Goal: Transaction & Acquisition: Subscribe to service/newsletter

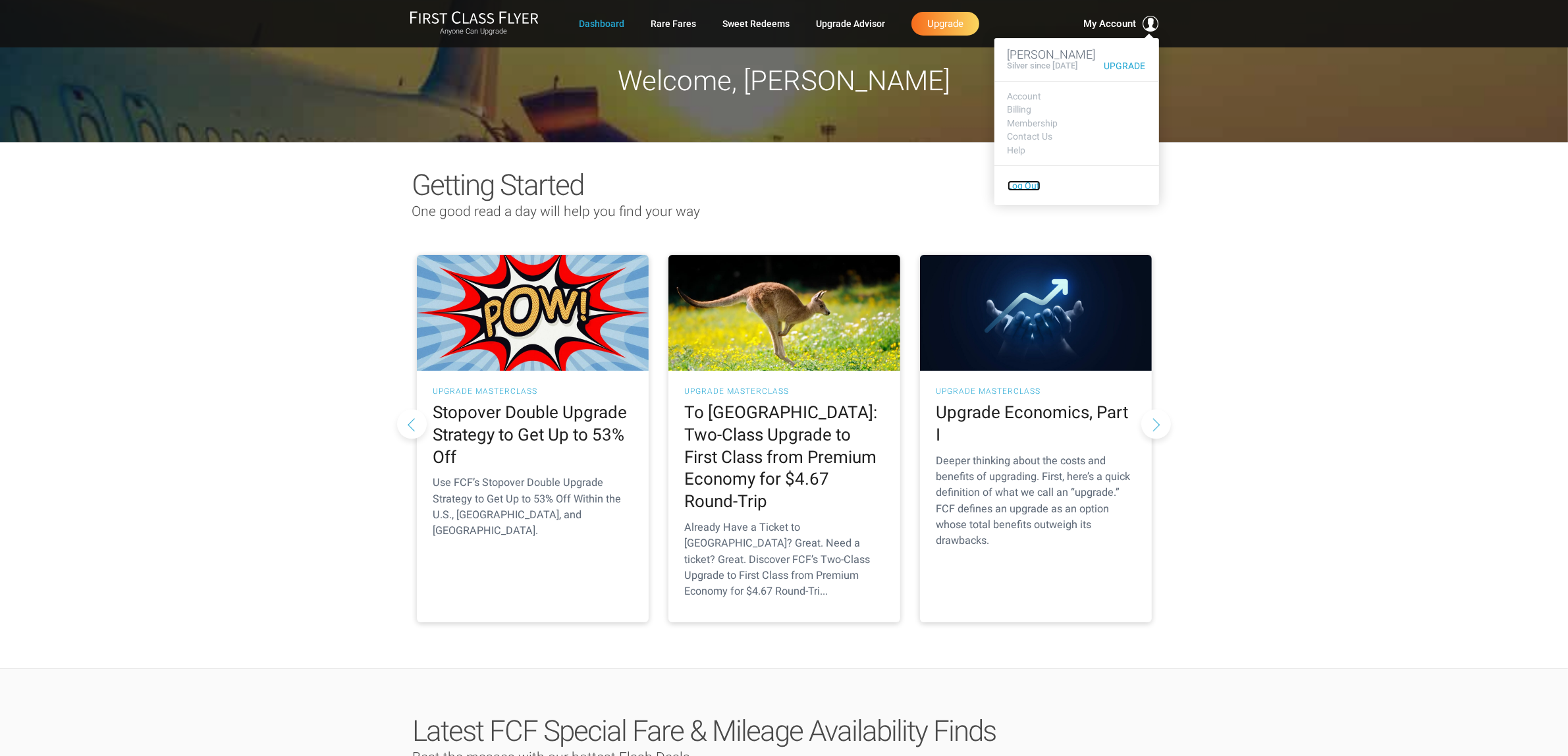
click at [1012, 191] on link "Log Out" at bounding box center [1024, 186] width 33 height 10
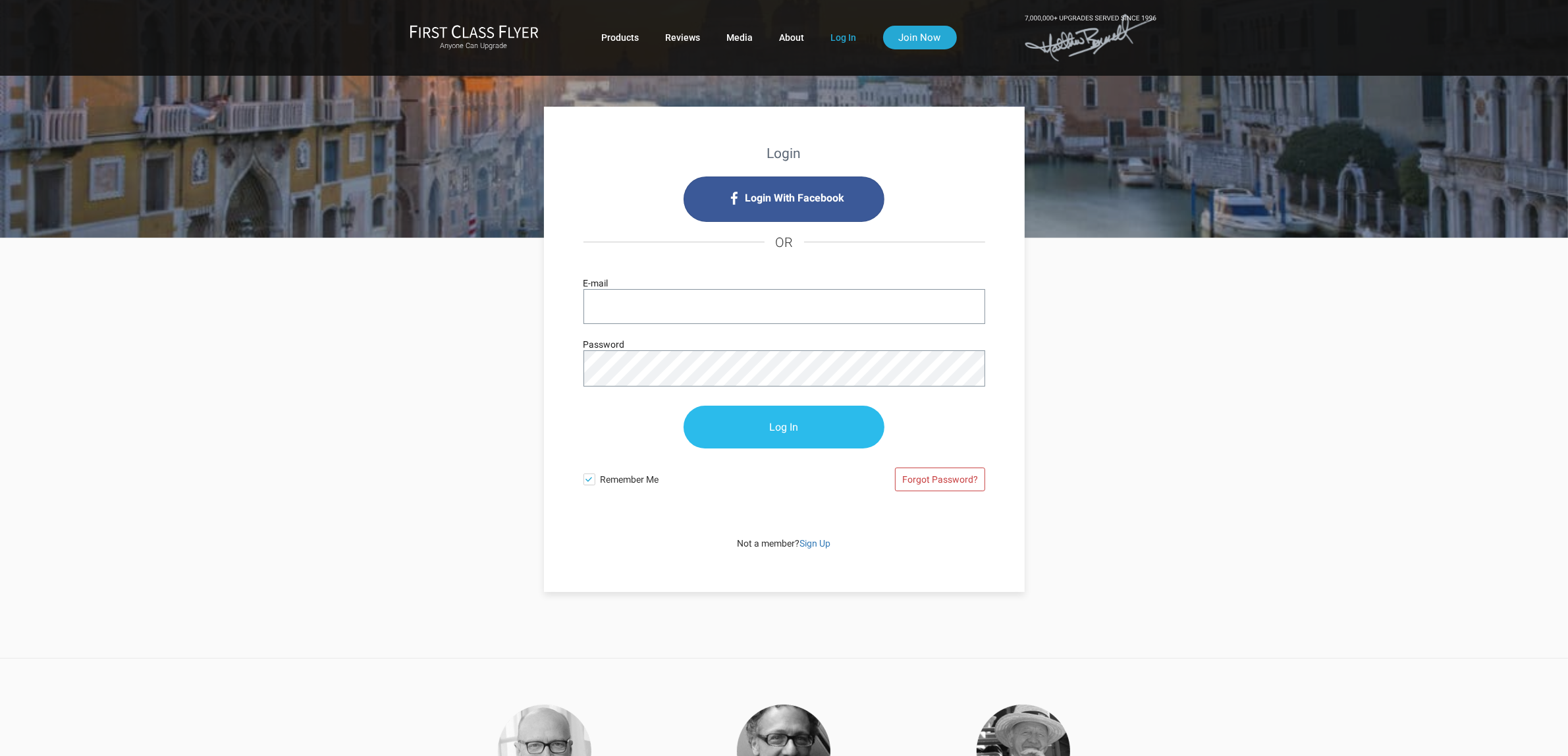
type input "[PERSON_NAME][EMAIL_ADDRESS][DOMAIN_NAME]"
click at [755, 420] on input "Log In" at bounding box center [784, 427] width 201 height 43
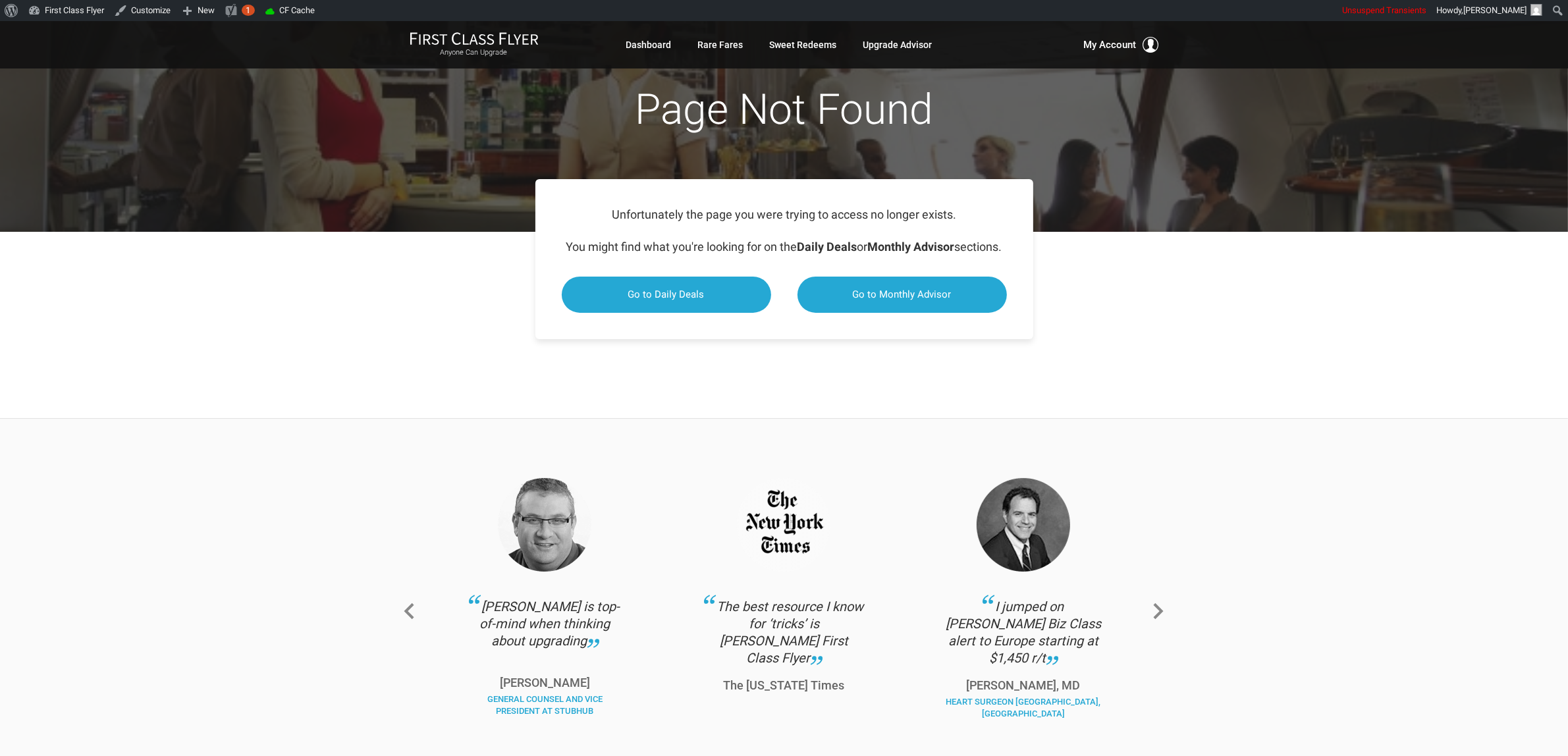
click at [1143, 34] on div "Anyone Can Upgrade Dashboard Rare Fares Sweet Redeems Upgrade Advisor Profile L…" at bounding box center [784, 45] width 770 height 27
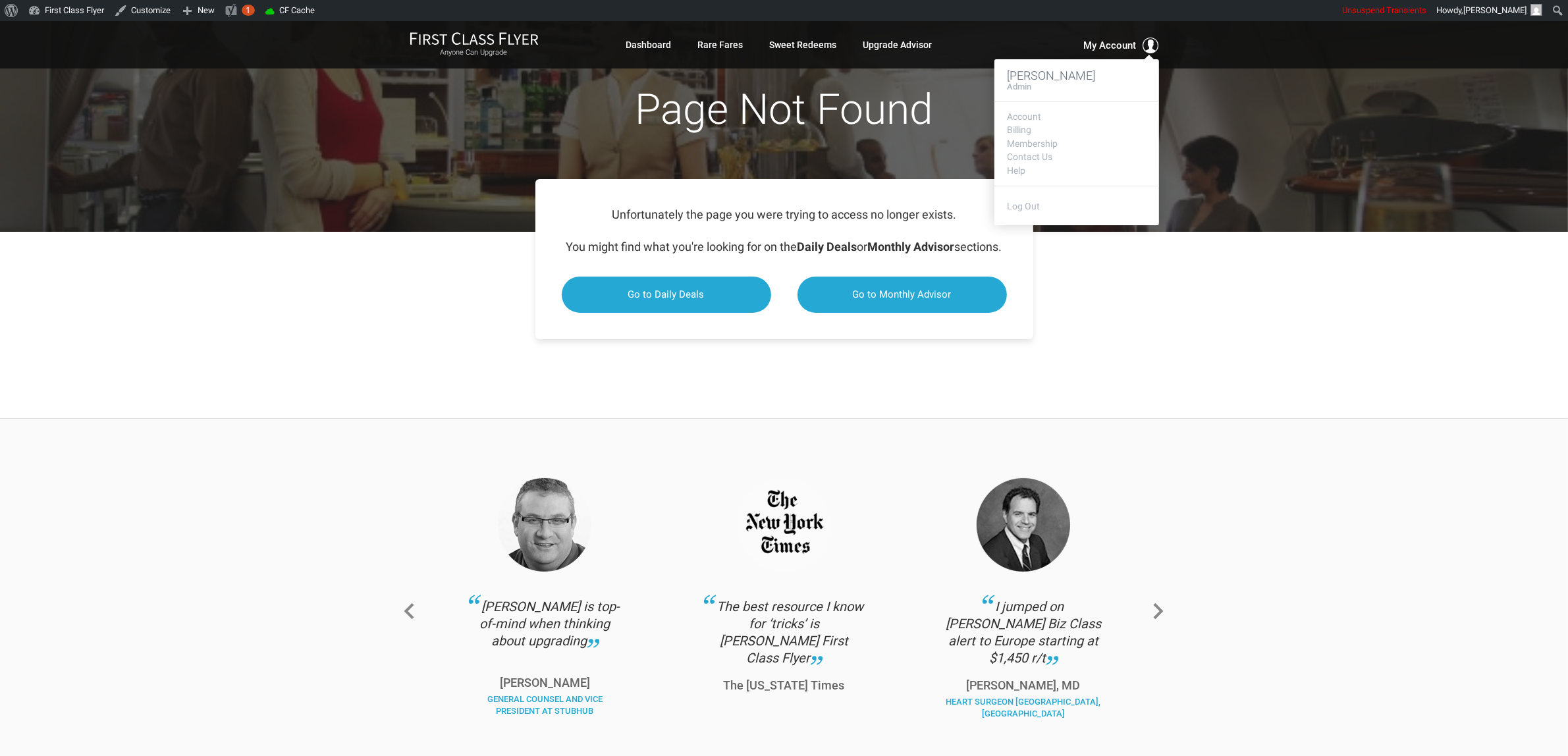
click at [1137, 41] on button "My Account" at bounding box center [1121, 46] width 75 height 16
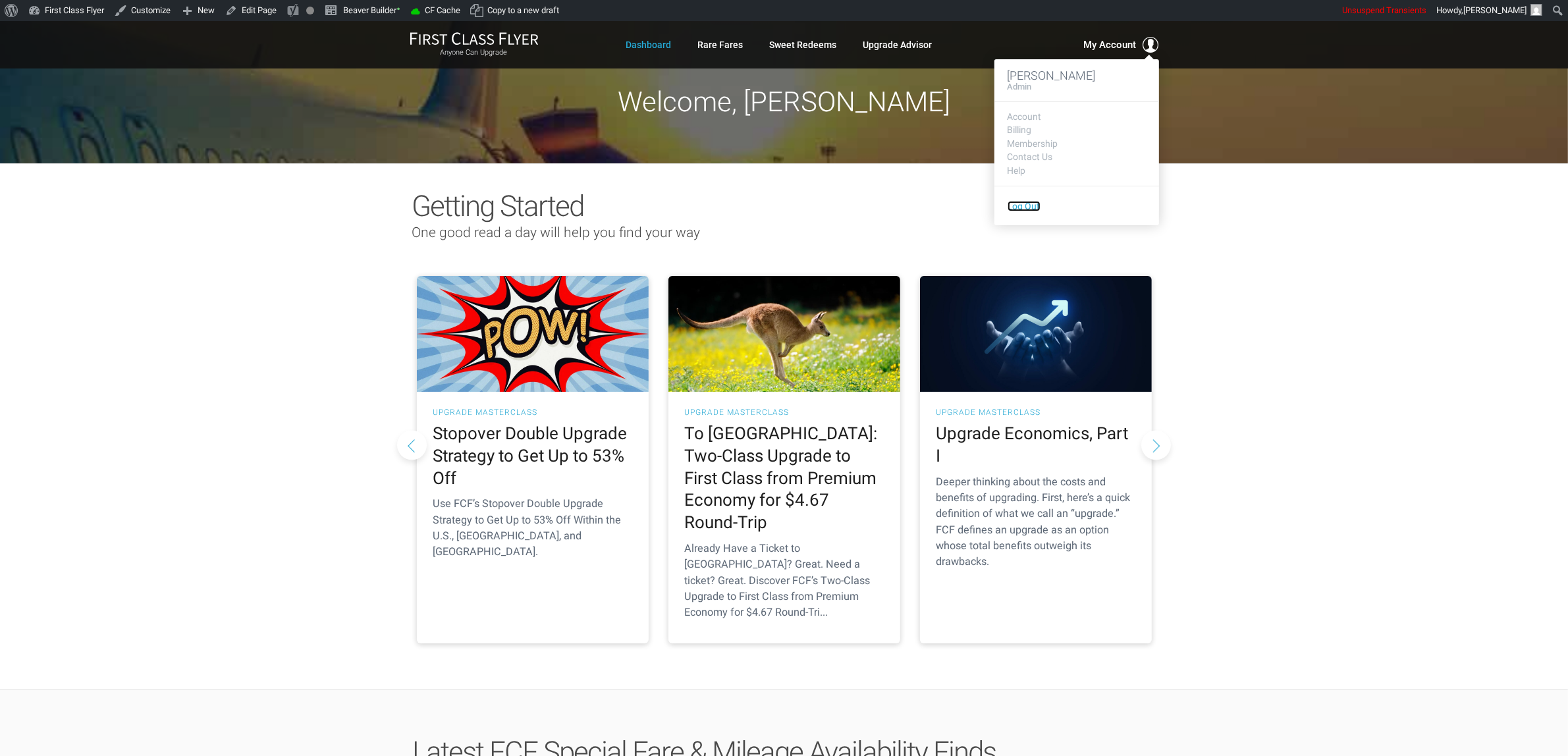
click at [1034, 209] on link "Log Out" at bounding box center [1024, 206] width 33 height 10
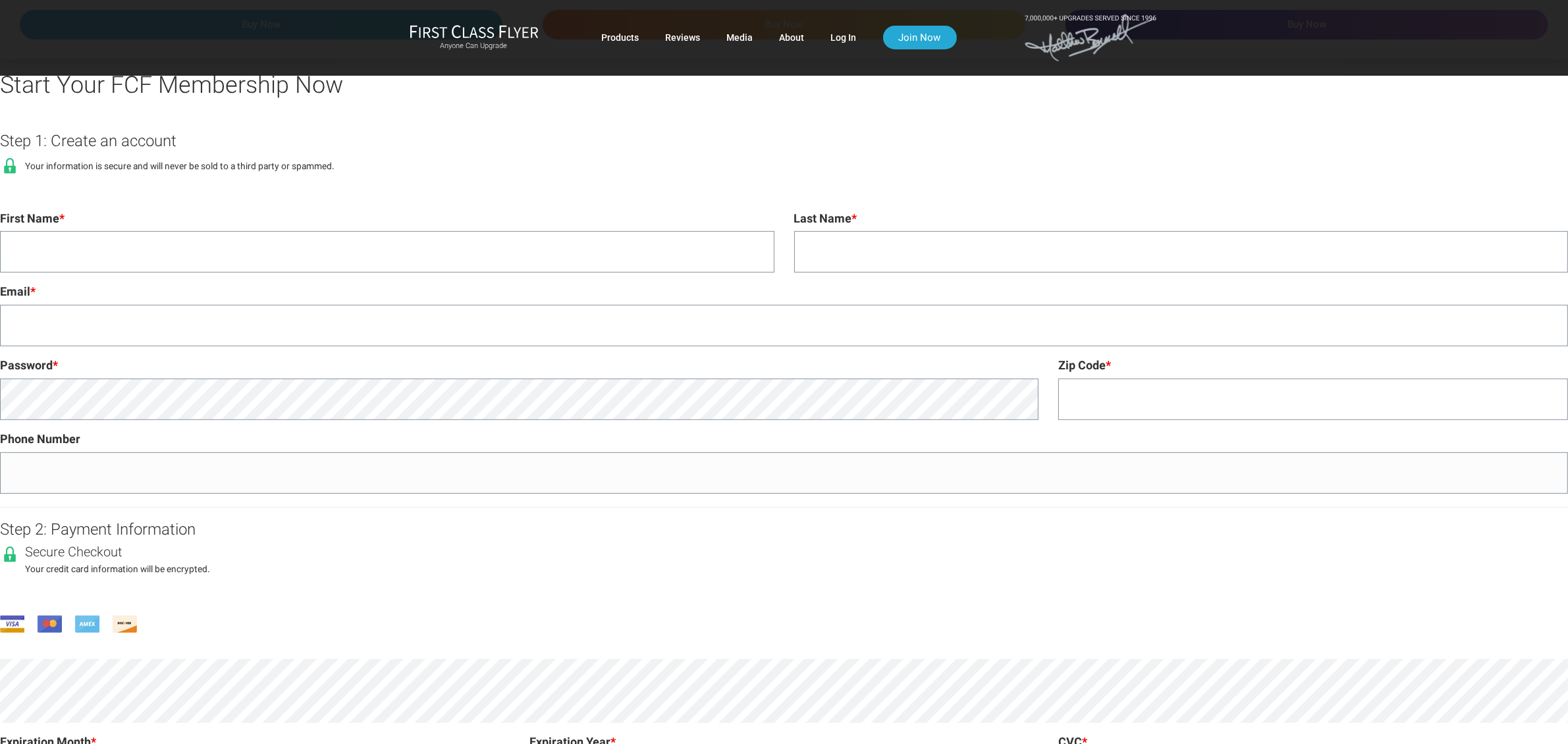
scroll to position [658, 0]
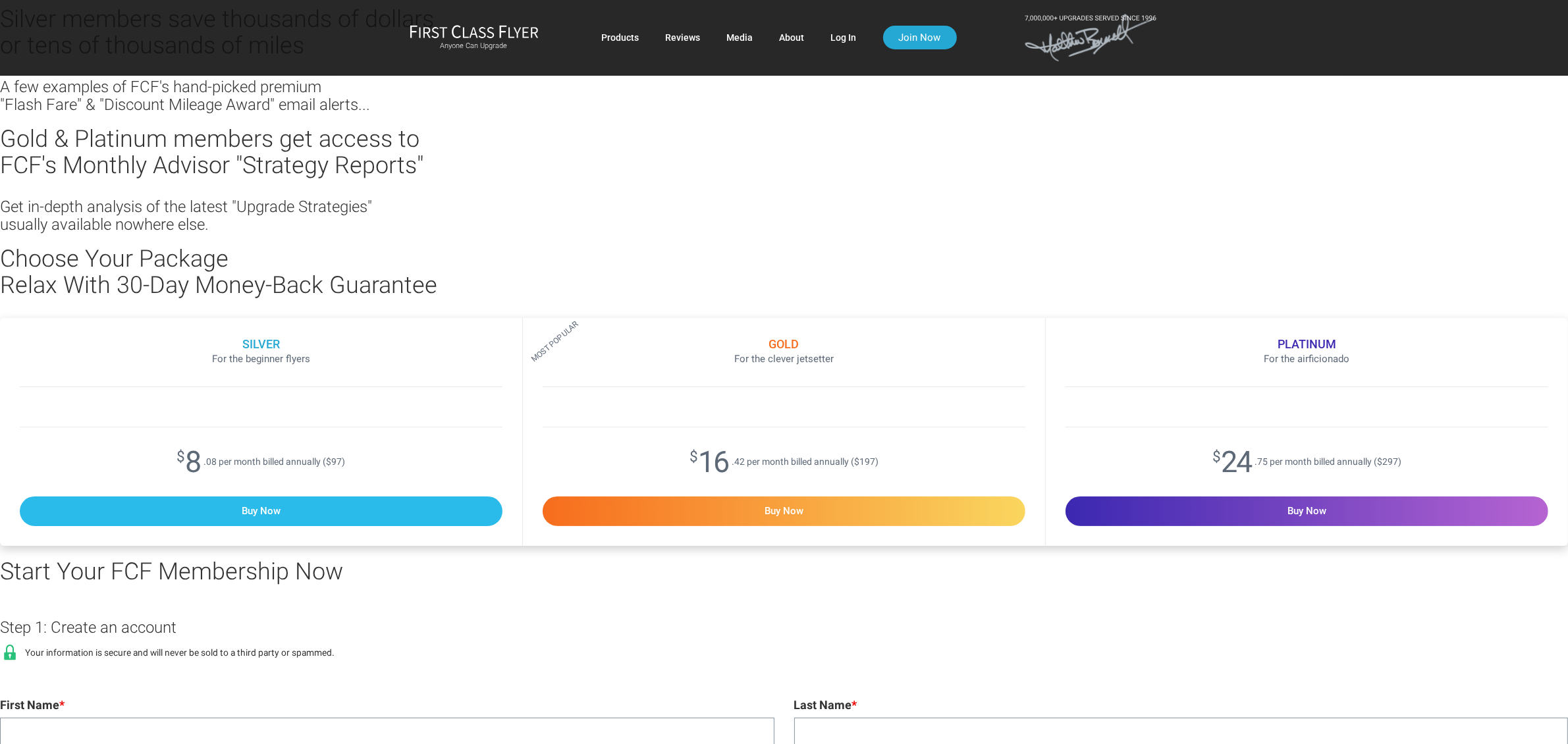
scroll to position [164, 0]
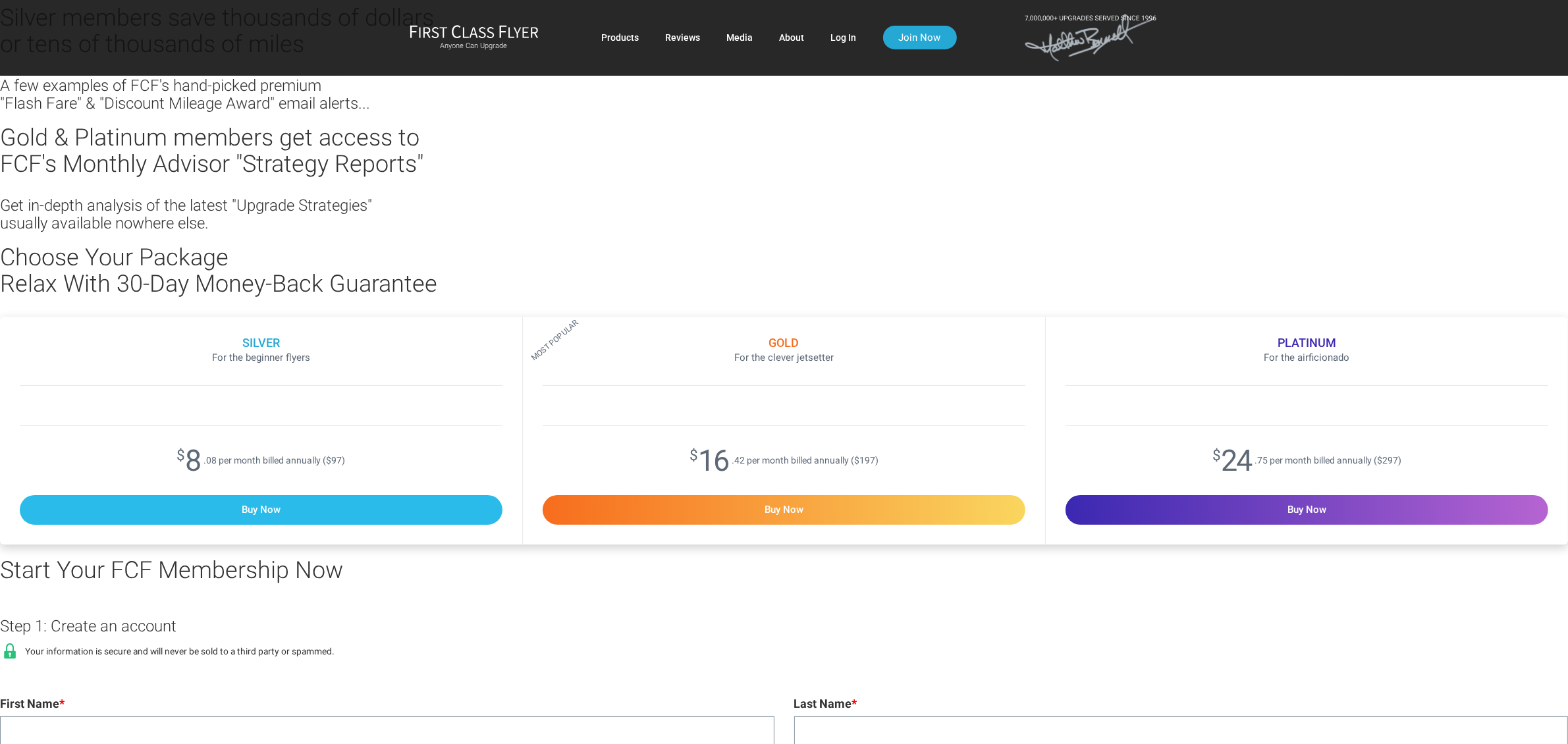
type input "leisa.p@firstclassflyer.com"
click at [370, 505] on div "Buy Now" at bounding box center [261, 510] width 483 height 29
click at [0, 0] on input "Buy Now Selected" at bounding box center [0, 0] width 0 height 0
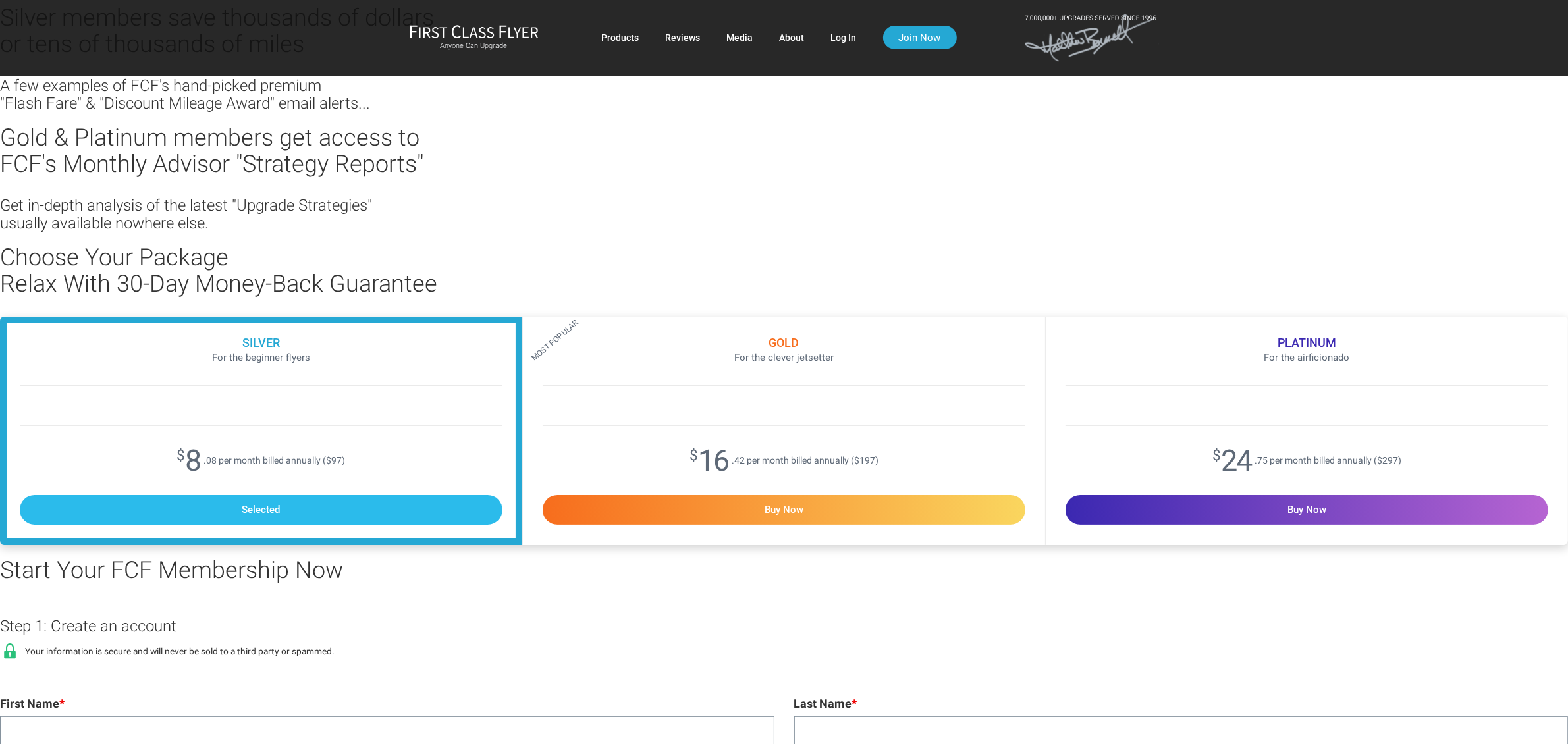
click at [363, 517] on div "Selected" at bounding box center [261, 510] width 483 height 29
click at [0, 0] on input "Buy Now Selected" at bounding box center [0, 0] width 0 height 0
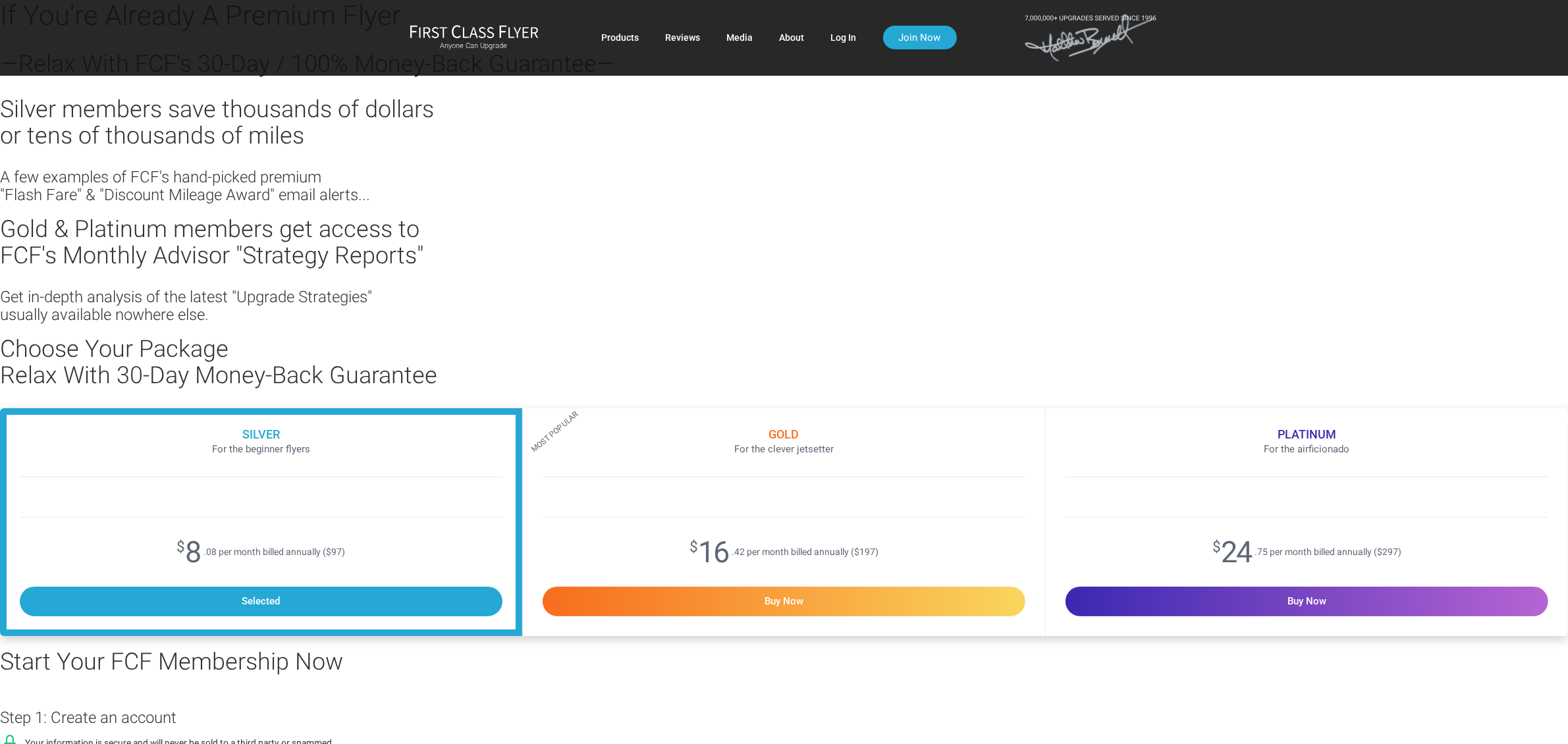
scroll to position [0, 0]
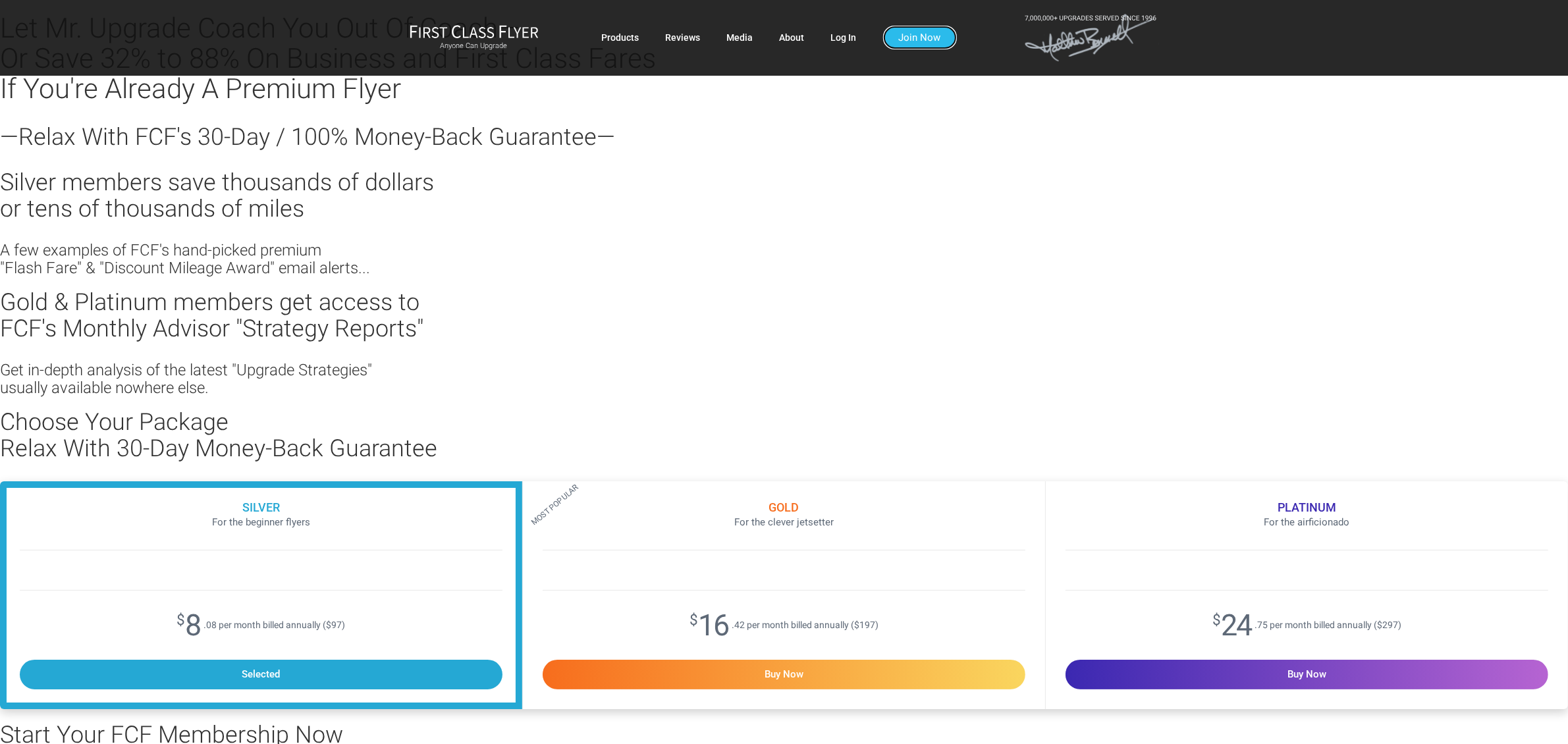
click at [920, 30] on link "Join Now" at bounding box center [920, 38] width 74 height 24
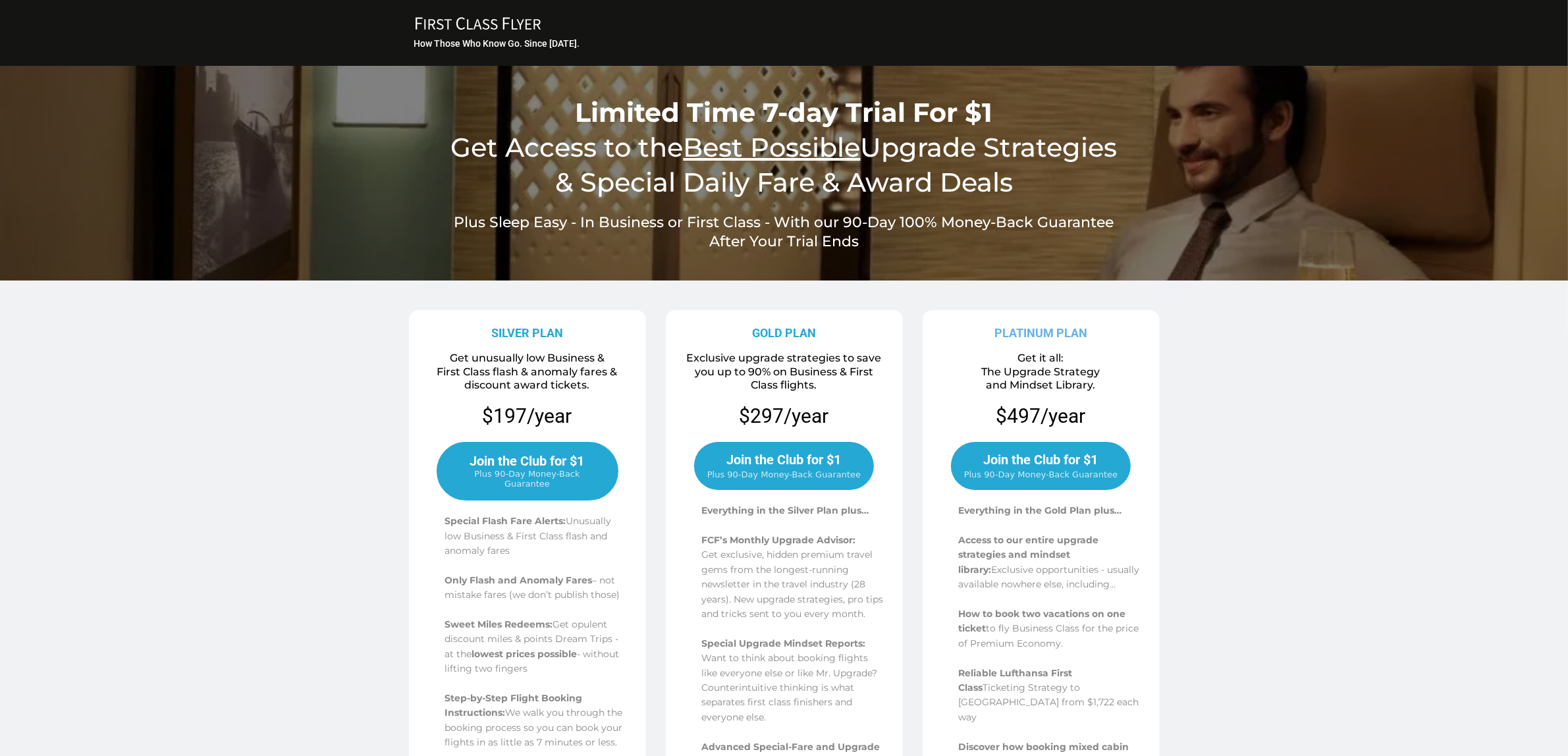
click at [495, 25] on icon at bounding box center [478, 23] width 125 height 13
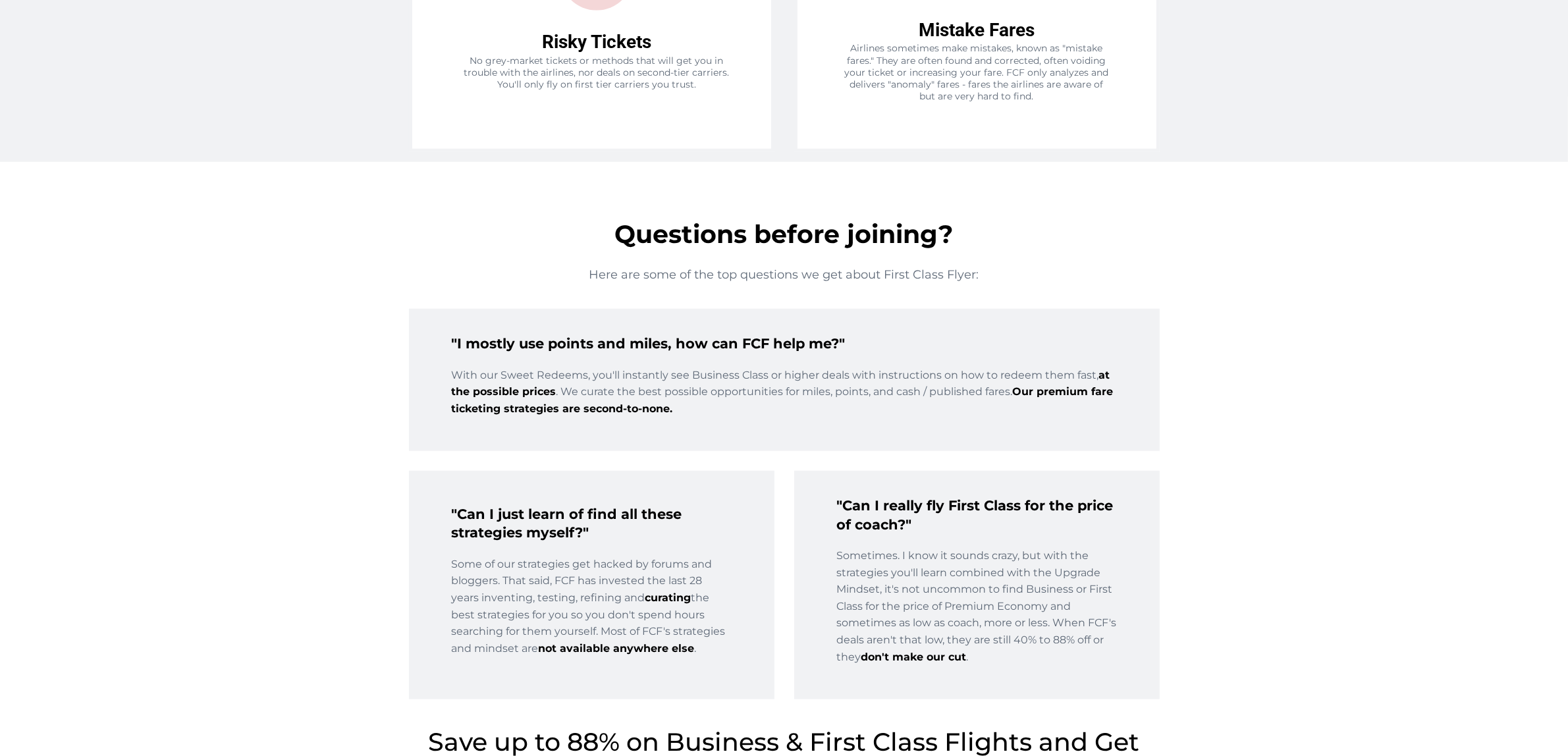
scroll to position [1858, 0]
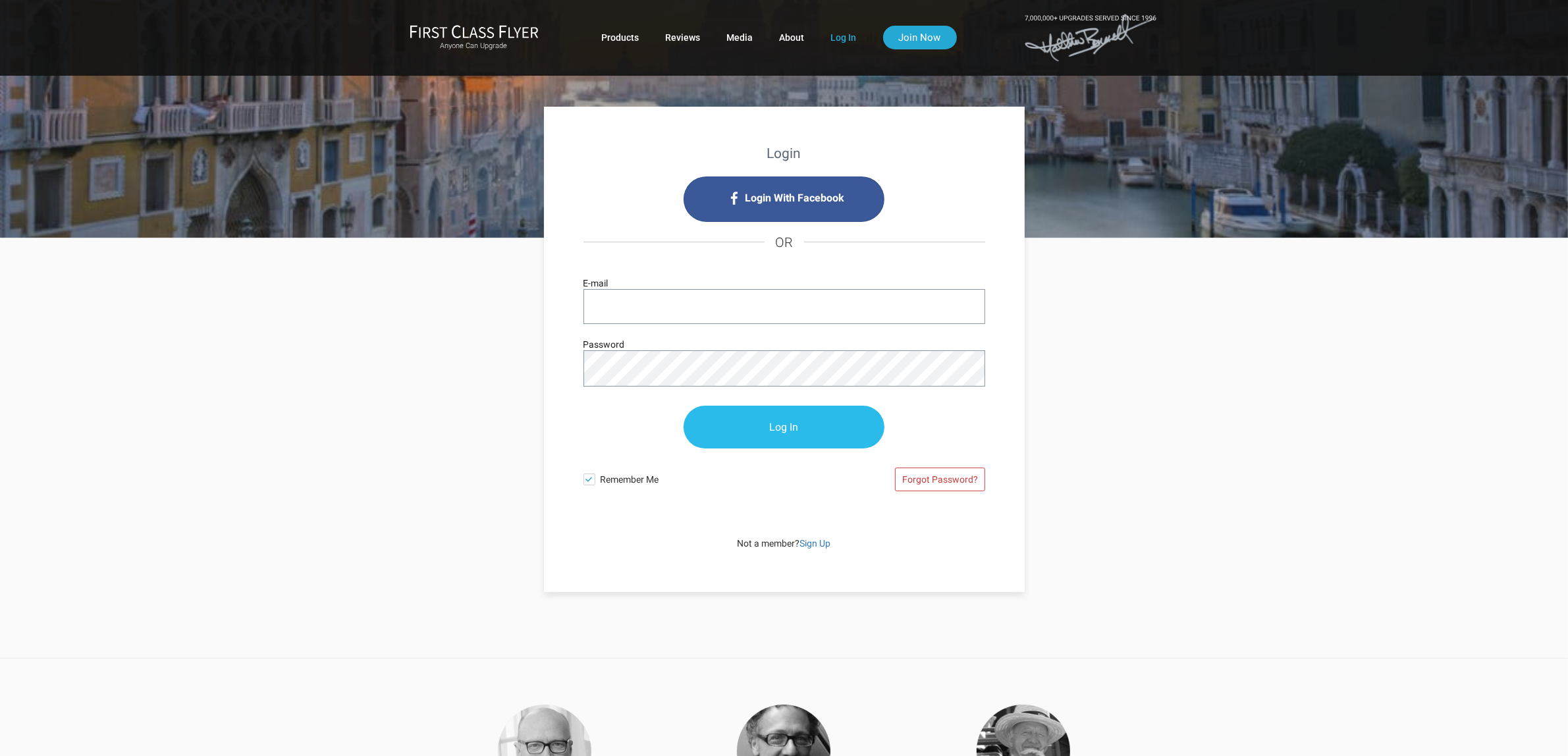
type input "[PERSON_NAME][EMAIL_ADDRESS][DOMAIN_NAME]"
drag, startPoint x: 765, startPoint y: 439, endPoint x: 782, endPoint y: 423, distance: 23.3
click at [766, 438] on input "Log In" at bounding box center [784, 427] width 201 height 43
